Goal: Information Seeking & Learning: Find specific fact

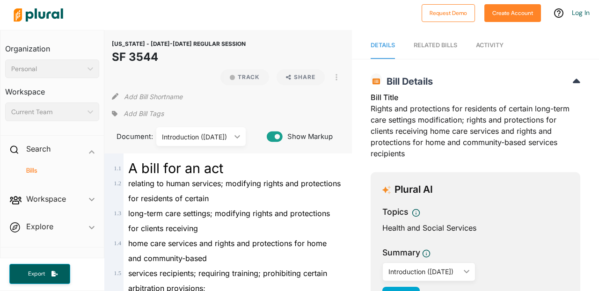
scroll to position [20, 0]
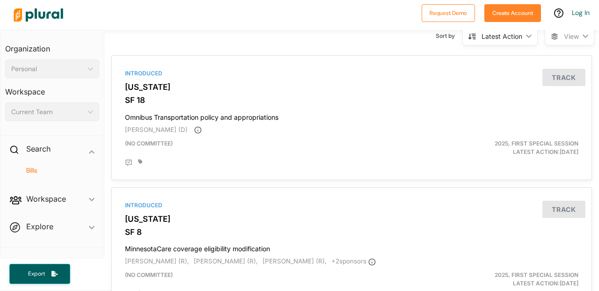
scroll to position [59, 0]
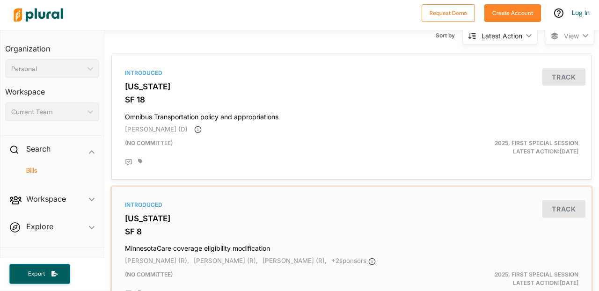
click at [207, 218] on h3 "[US_STATE]" at bounding box center [351, 218] width 453 height 9
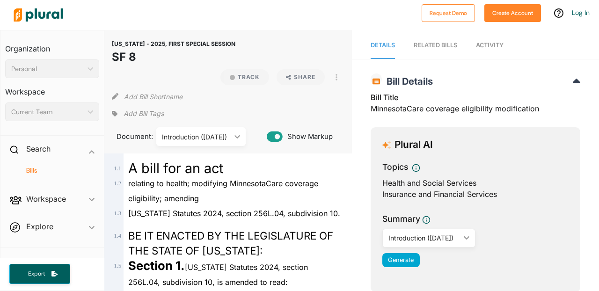
drag, startPoint x: 156, startPoint y: 52, endPoint x: 109, endPoint y: 41, distance: 48.7
click at [109, 41] on div "MINNESOTA - 2025, FIRST SPECIAL SESSION SF 8 Track Share View PDF View Source P…" at bounding box center [227, 91] width 247 height 123
copy header "MINNESOTA - 2025, FIRST SPECIAL SESSION SF 8"
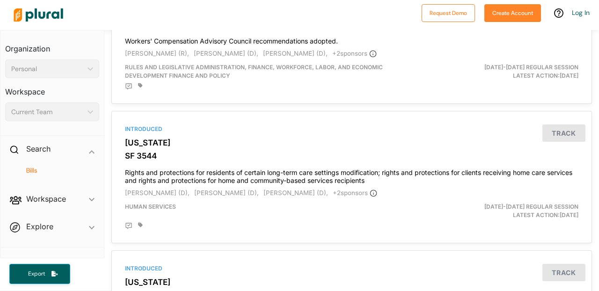
scroll to position [3202, 0]
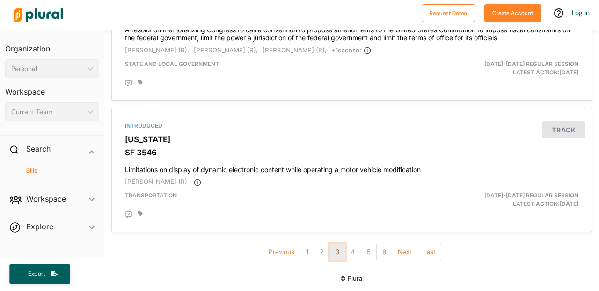
click at [335, 257] on button "3" at bounding box center [337, 252] width 16 height 16
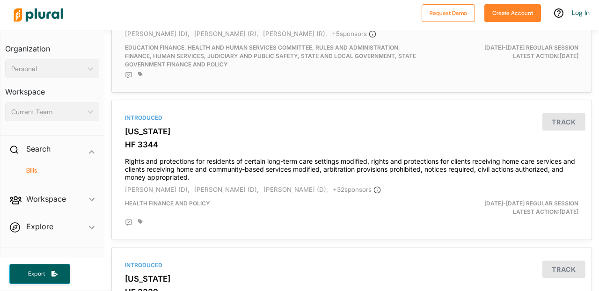
scroll to position [157, 0]
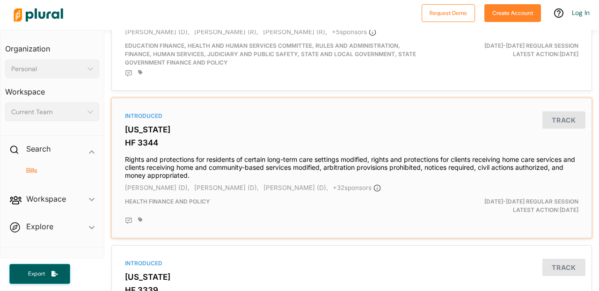
click at [154, 134] on h3 "[US_STATE]" at bounding box center [351, 129] width 453 height 9
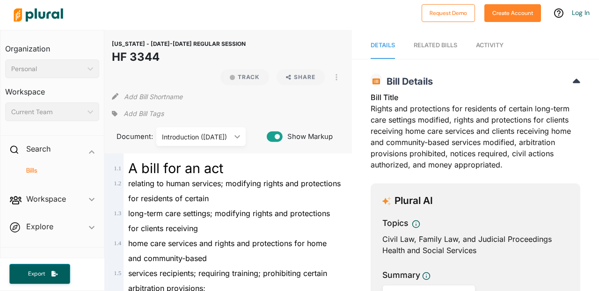
drag, startPoint x: 174, startPoint y: 55, endPoint x: 111, endPoint y: 40, distance: 64.9
click at [106, 40] on div "MINNESOTA - 2025-2026 REGULAR SESSION HF 3344 Track Share View PDF View Source …" at bounding box center [227, 91] width 247 height 123
copy header "MINNESOTA - 2025-2026 REGULAR SESSION HF 3344"
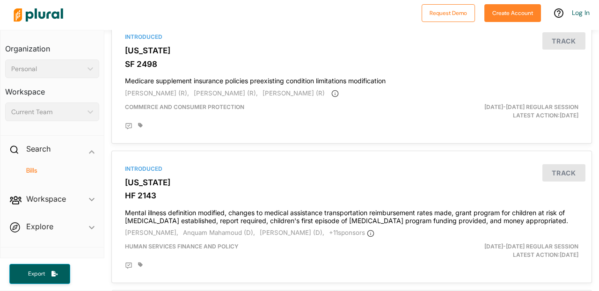
scroll to position [864, 0]
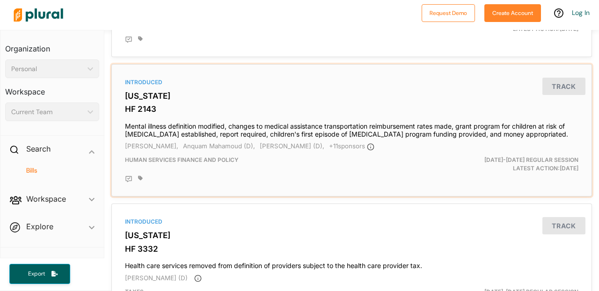
click at [149, 87] on div "Introduced" at bounding box center [351, 82] width 453 height 8
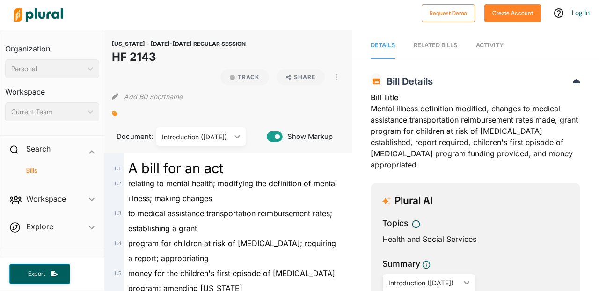
drag, startPoint x: 164, startPoint y: 60, endPoint x: 93, endPoint y: 44, distance: 72.9
click at [93, 44] on div "Organization Personal ic_keyboard_arrow_down Personal Workspace Current Team ic…" at bounding box center [299, 160] width 599 height 261
click at [167, 44] on span "MINNESOTA - 2025-2026 REGULAR SESSION" at bounding box center [179, 43] width 134 height 7
drag, startPoint x: 167, startPoint y: 50, endPoint x: 113, endPoint y: 43, distance: 55.2
click at [113, 43] on header "MINNESOTA - 2025-2026 REGULAR SESSION HF 2143" at bounding box center [179, 53] width 134 height 32
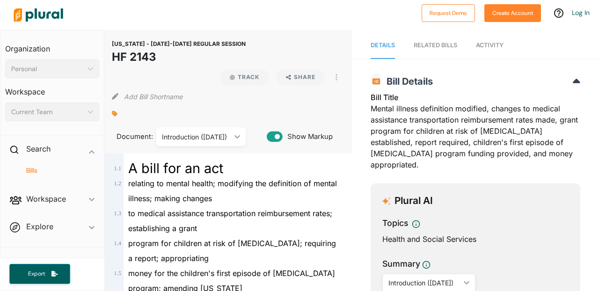
copy header "MINNESOTA - 2025-2026 REGULAR SESSION HF 2143"
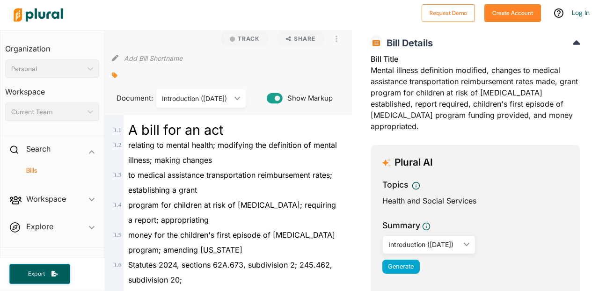
scroll to position [35, 0]
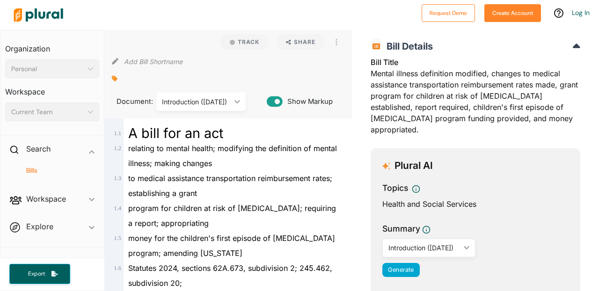
click at [200, 102] on div "Introduction (3/10/2025)" at bounding box center [196, 102] width 69 height 10
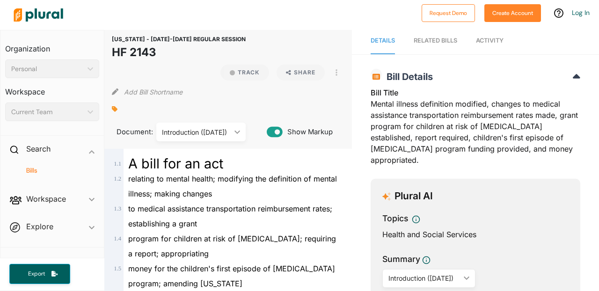
scroll to position [0, 0]
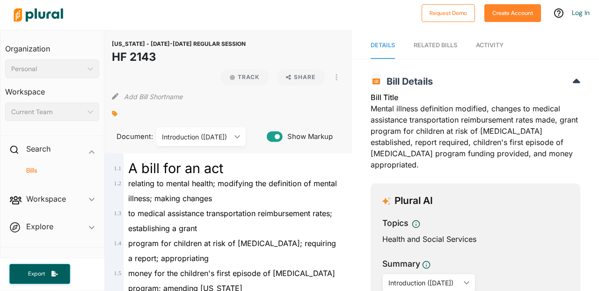
click at [498, 43] on span "Activity" at bounding box center [490, 45] width 28 height 7
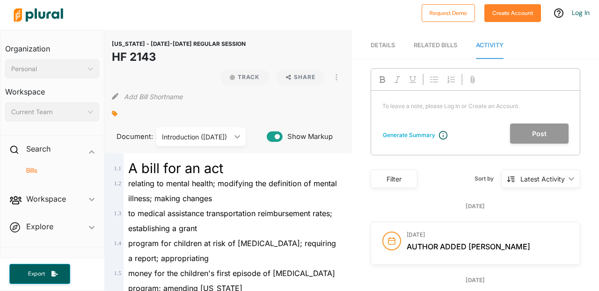
click at [381, 47] on span "Details" at bounding box center [382, 45] width 24 height 7
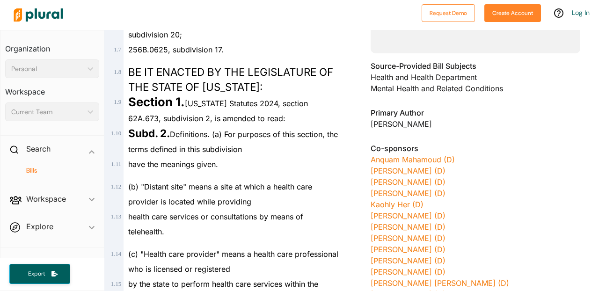
scroll to position [286, 0]
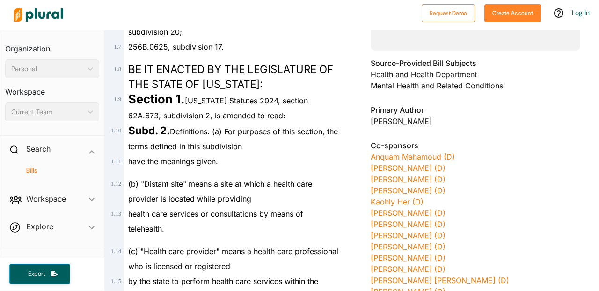
click at [37, 14] on img at bounding box center [38, 15] width 65 height 33
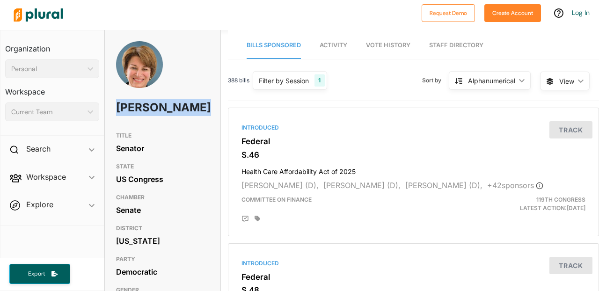
drag, startPoint x: 182, startPoint y: 129, endPoint x: 115, endPoint y: 109, distance: 70.0
click at [115, 109] on div "[PERSON_NAME]" at bounding box center [163, 84] width 116 height 86
copy h1 "[PERSON_NAME]"
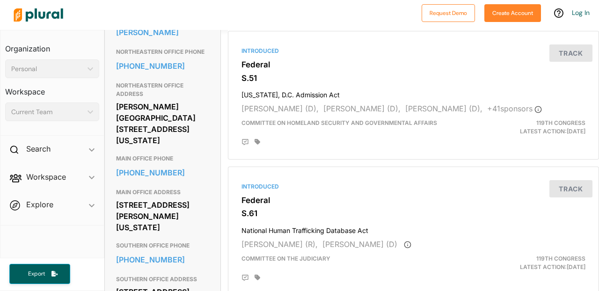
scroll to position [351, 0]
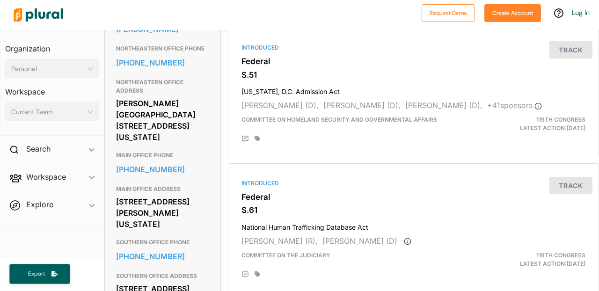
drag, startPoint x: 117, startPoint y: 217, endPoint x: 210, endPoint y: 250, distance: 98.0
click at [210, 250] on div "Contact Info EMAIL https://www.klobuchar.senate.gov/public/index.cfm/email-amy …" at bounding box center [163, 296] width 116 height 650
copy div "425 Dirksen Senate Office Building Washington, DC 20510"
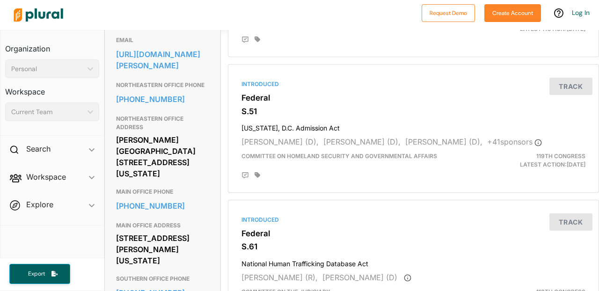
scroll to position [307, 0]
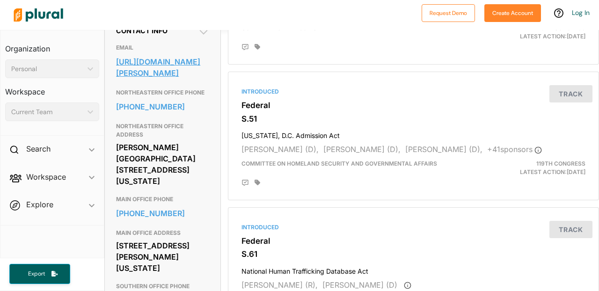
drag, startPoint x: 110, startPoint y: 73, endPoint x: 166, endPoint y: 106, distance: 65.2
copy link "https://www.klobuchar.senate.gov/public/index.cfm/email-amy"
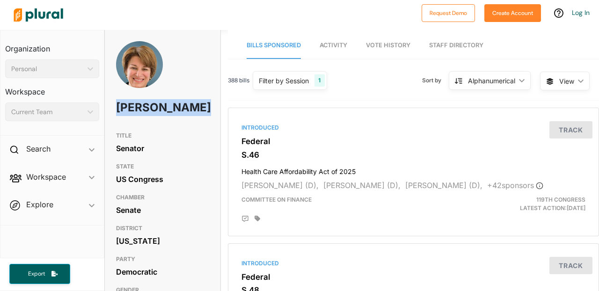
scroll to position [11, 0]
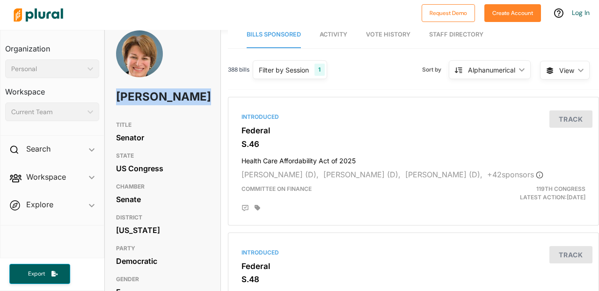
click at [304, 73] on div "Filter by Session" at bounding box center [284, 70] width 50 height 10
click at [358, 65] on div "388 bills Filter by Session 1 Filter by Session close Current Sessions US Congr…" at bounding box center [413, 74] width 371 height 32
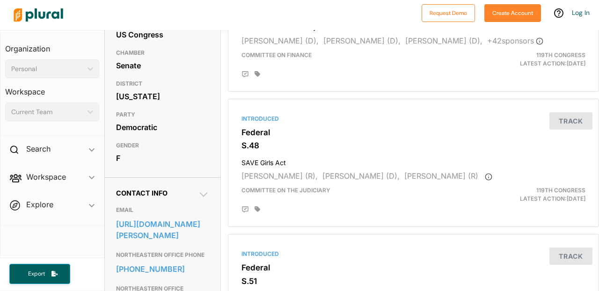
scroll to position [0, 0]
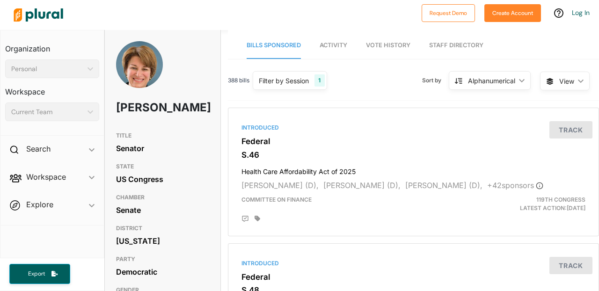
click at [301, 78] on div "Filter by Session" at bounding box center [284, 81] width 50 height 10
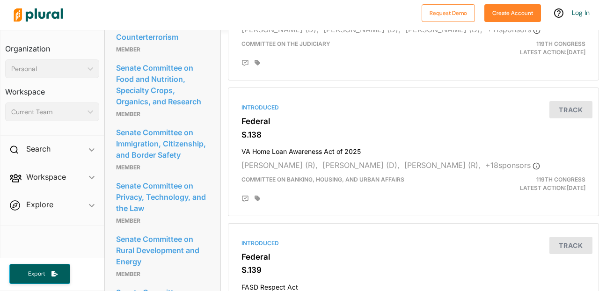
scroll to position [1274, 0]
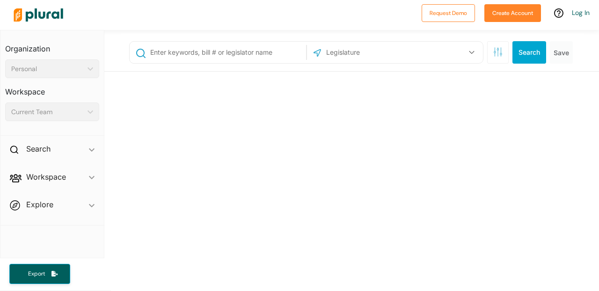
click at [242, 63] on div at bounding box center [218, 53] width 176 height 22
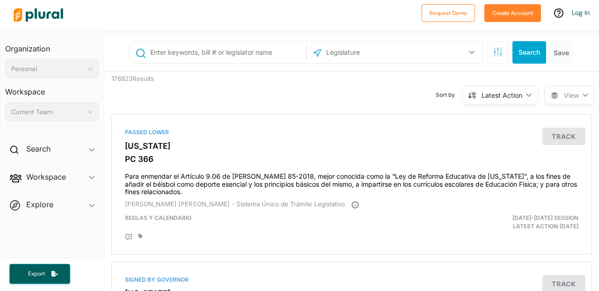
click at [242, 56] on input "text" at bounding box center [226, 52] width 154 height 18
paste input "Bill Title: Midwives for MOMS Act (Midwives for Maximizing Optimal Maternity Se…"
type input "Bill Title: Midwives for MOMS Act (Midwives for Maximizing Optimal Maternity Se…"
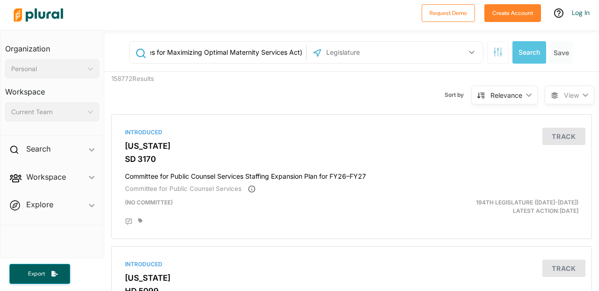
click at [184, 48] on input "Bill Title: Midwives for MOMS Act (Midwives for Maximizing Optimal Maternity Se…" at bounding box center [226, 52] width 154 height 18
paste input "S. 1599"
type input "S. 1599"
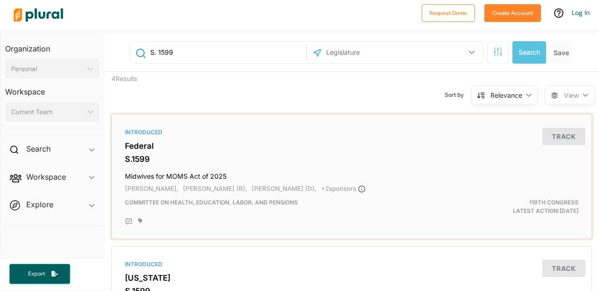
click at [224, 146] on h3 "Federal" at bounding box center [351, 145] width 453 height 9
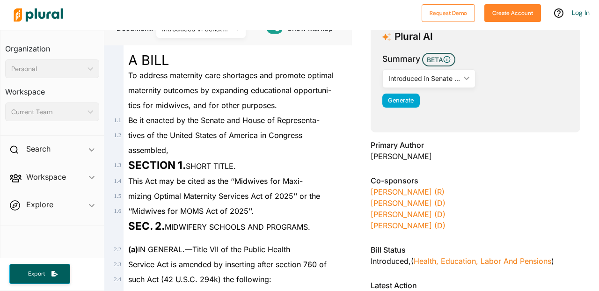
scroll to position [111, 0]
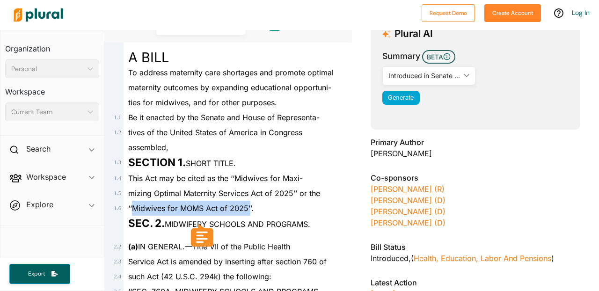
drag, startPoint x: 133, startPoint y: 208, endPoint x: 249, endPoint y: 211, distance: 116.0
click at [249, 211] on span "‘‘Midwives for MOMS Act of 2025’’." at bounding box center [190, 207] width 125 height 9
click at [245, 188] on div "mizing Optimal Maternity Services Act of 2025’’ or the" at bounding box center [231, 193] width 217 height 15
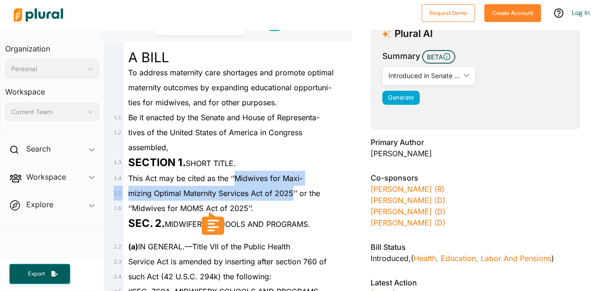
drag, startPoint x: 235, startPoint y: 175, endPoint x: 292, endPoint y: 191, distance: 59.1
click at [292, 191] on span "mizing Optimal Maternity Services Act of 2025’’ or the" at bounding box center [224, 192] width 192 height 9
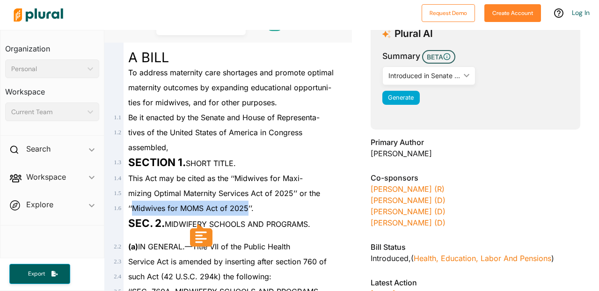
drag, startPoint x: 248, startPoint y: 207, endPoint x: 133, endPoint y: 209, distance: 115.1
click at [133, 209] on span "‘‘Midwives for MOMS Act of 2025’’." at bounding box center [190, 207] width 125 height 9
copy span "Midwives for MOMS Act of 2025"
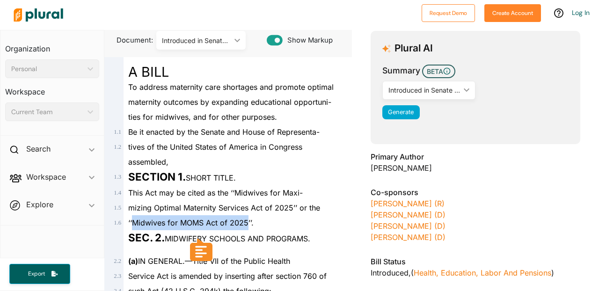
scroll to position [0, 0]
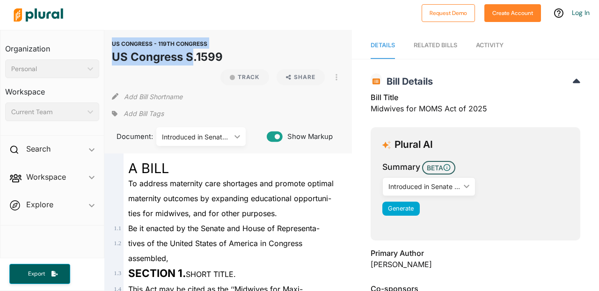
drag, startPoint x: 227, startPoint y: 58, endPoint x: 190, endPoint y: 57, distance: 36.5
click at [190, 57] on div "US CONGRESS - 119TH CONGRESS US Congress S.1599 Track Share View PDF View Sourc…" at bounding box center [228, 51] width 232 height 28
click at [190, 57] on h1 "US Congress S.1599" at bounding box center [167, 57] width 111 height 17
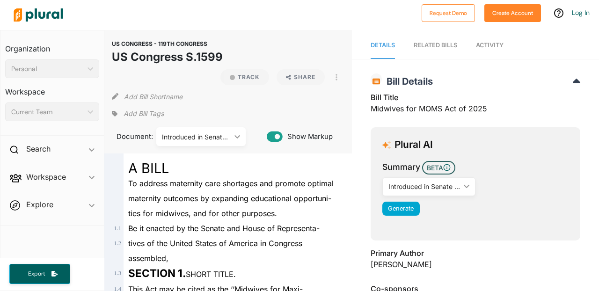
click at [212, 57] on h1 "US Congress S.1599" at bounding box center [167, 57] width 111 height 17
copy h1 "1599"
